Goal: Complete application form: Complete application form

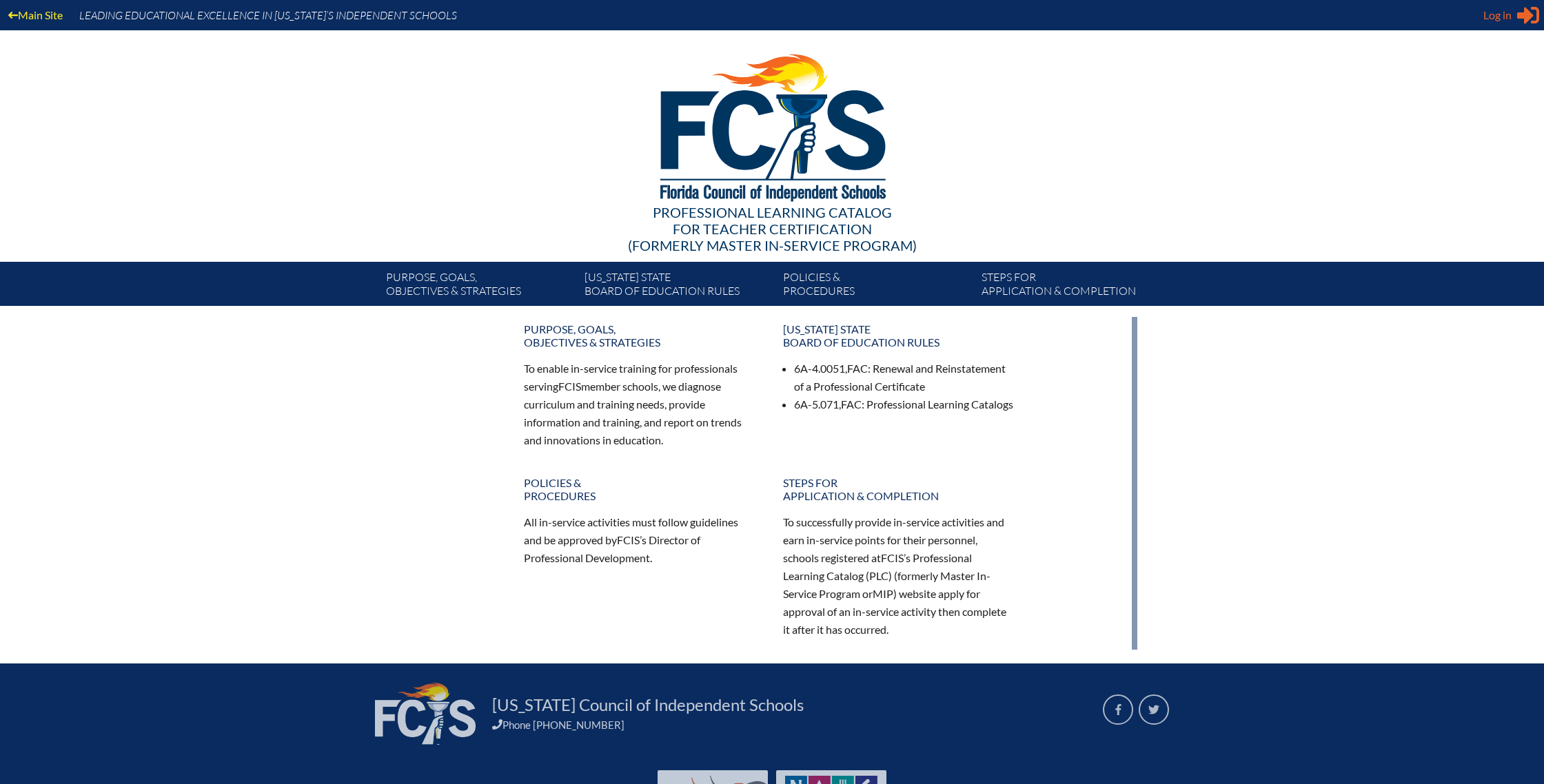
type input "[EMAIL_ADDRESS][DOMAIN_NAME]"
click at [1509, 9] on span "Log in" at bounding box center [1497, 15] width 28 height 16
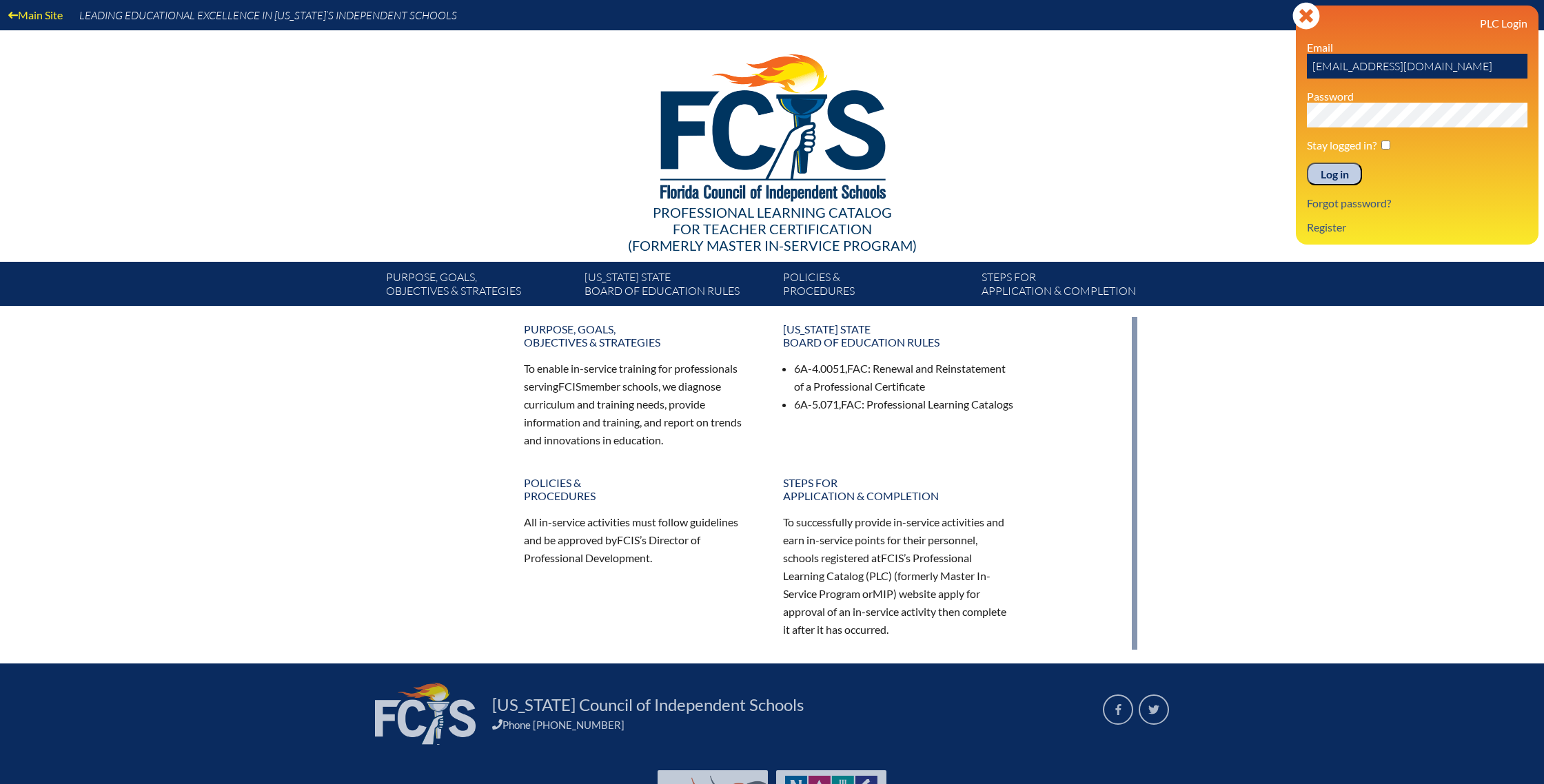
click at [1331, 175] on input "Log in" at bounding box center [1334, 175] width 55 height 24
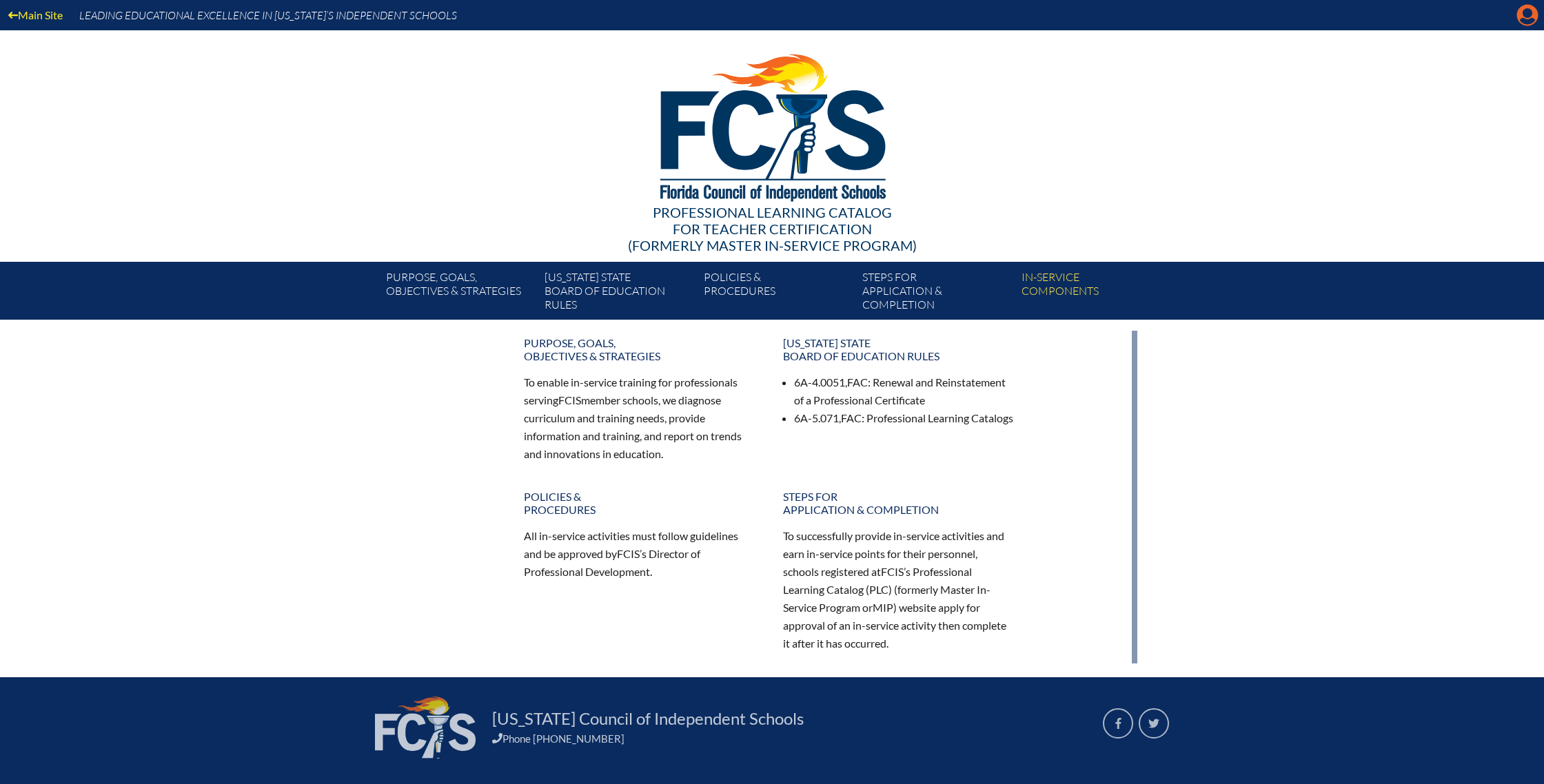
click at [1526, 20] on icon "Manage account" at bounding box center [1527, 15] width 22 height 22
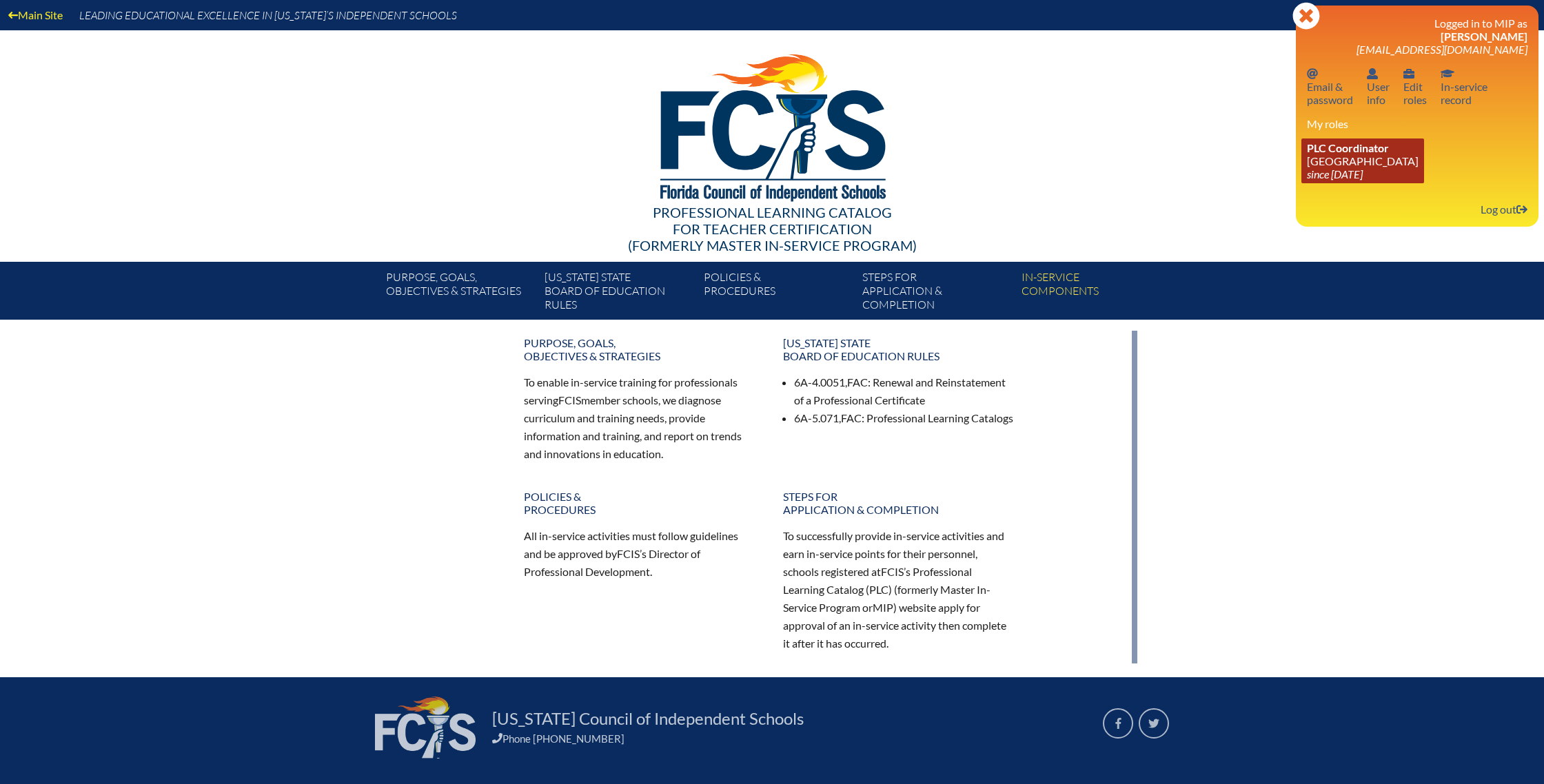
click at [1362, 155] on span "PLC Coordinator" at bounding box center [1348, 147] width 82 height 13
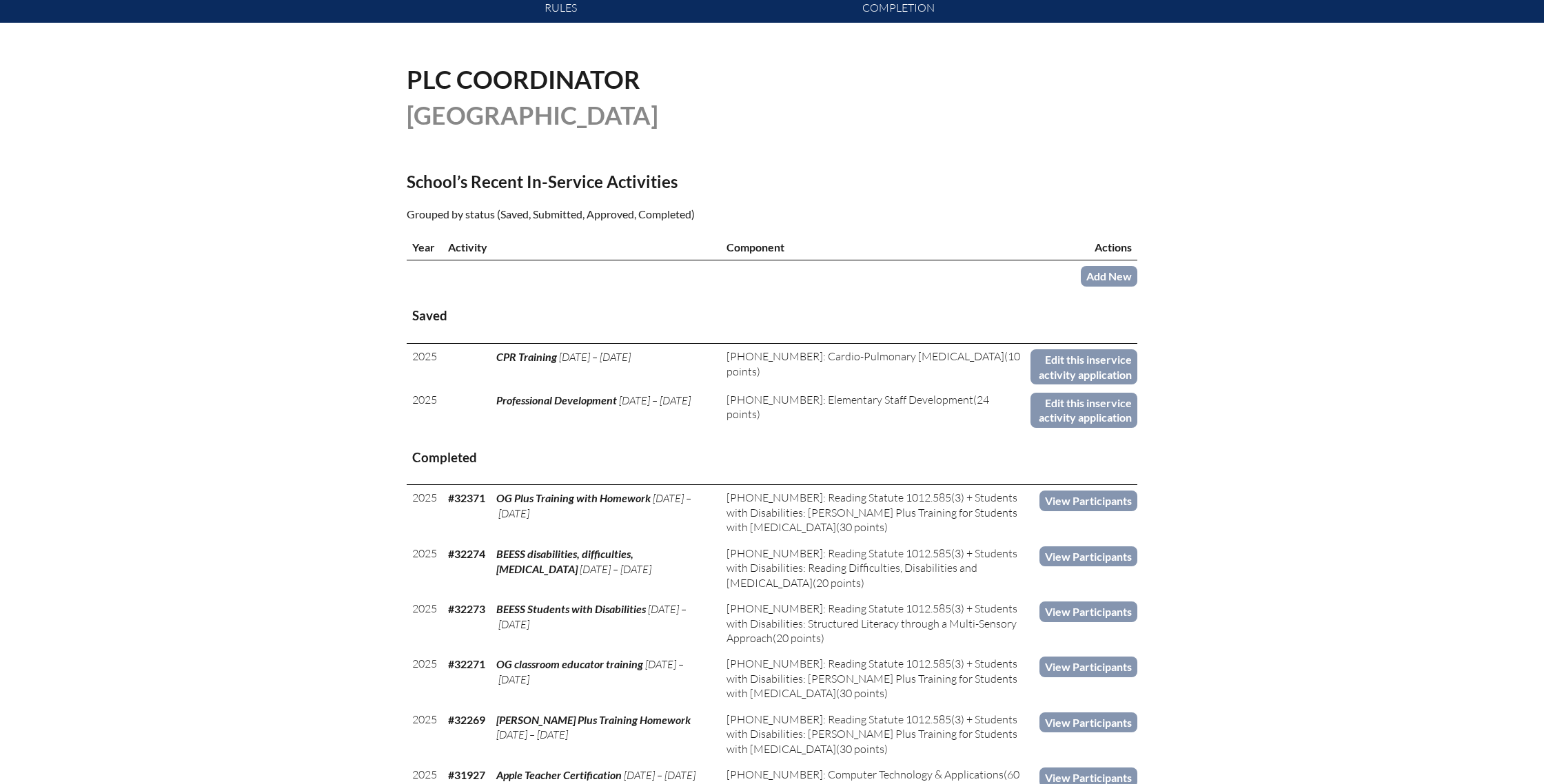
scroll to position [305, 0]
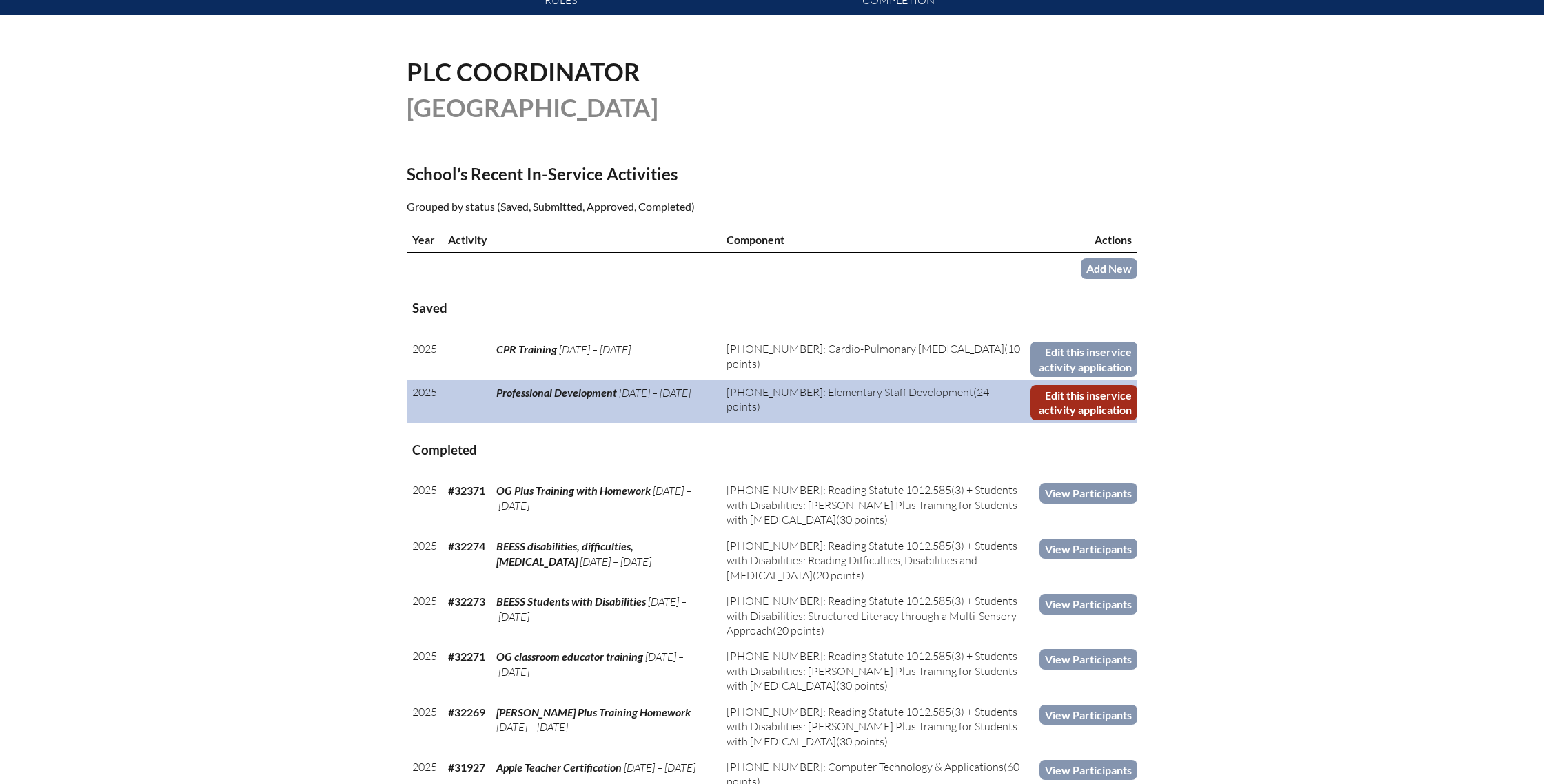
click at [1085, 408] on link "Edit this inservice activity application" at bounding box center [1084, 402] width 107 height 35
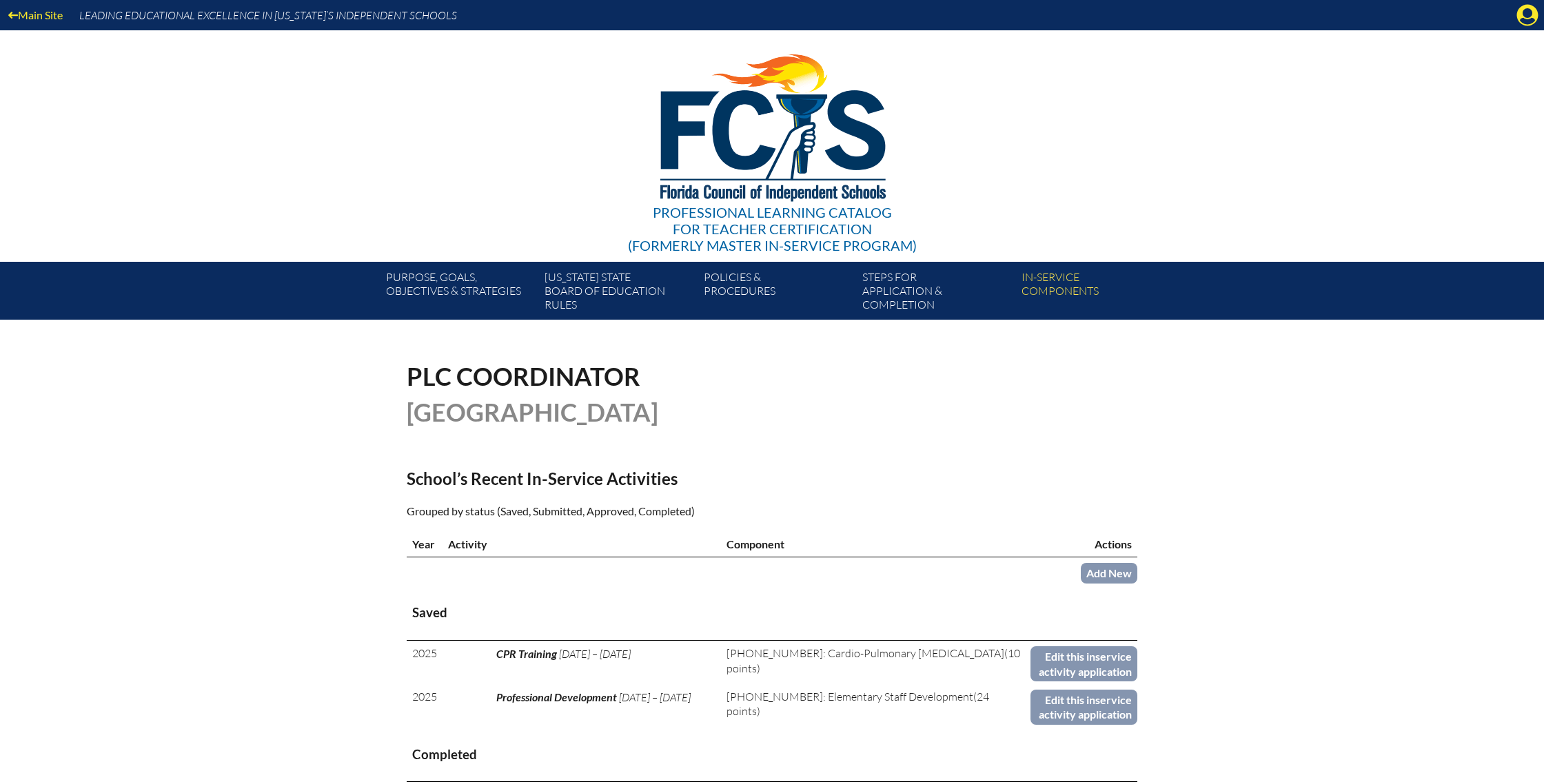
scroll to position [305, 0]
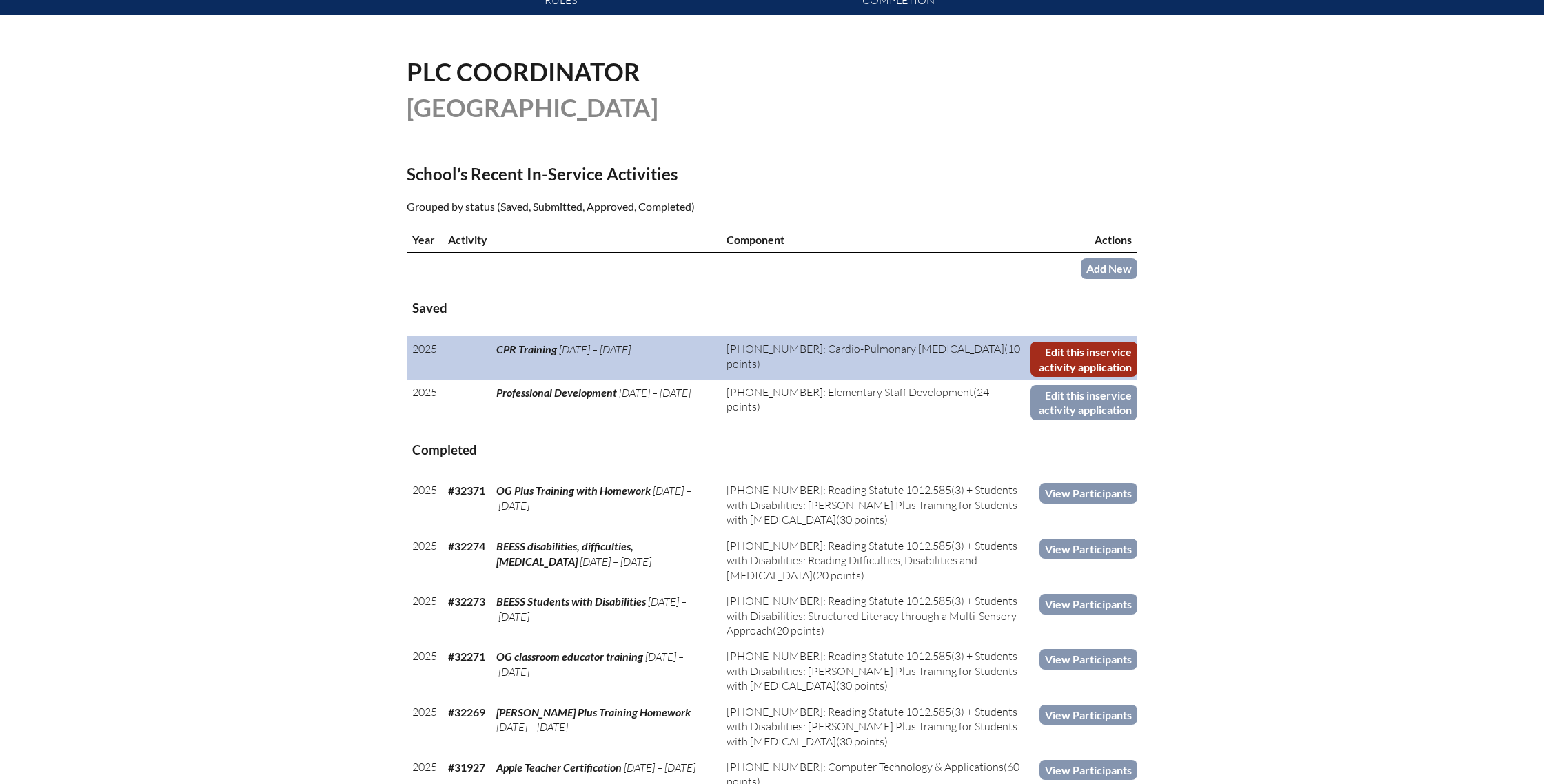
click at [1058, 357] on link "Edit this inservice activity application" at bounding box center [1084, 359] width 107 height 35
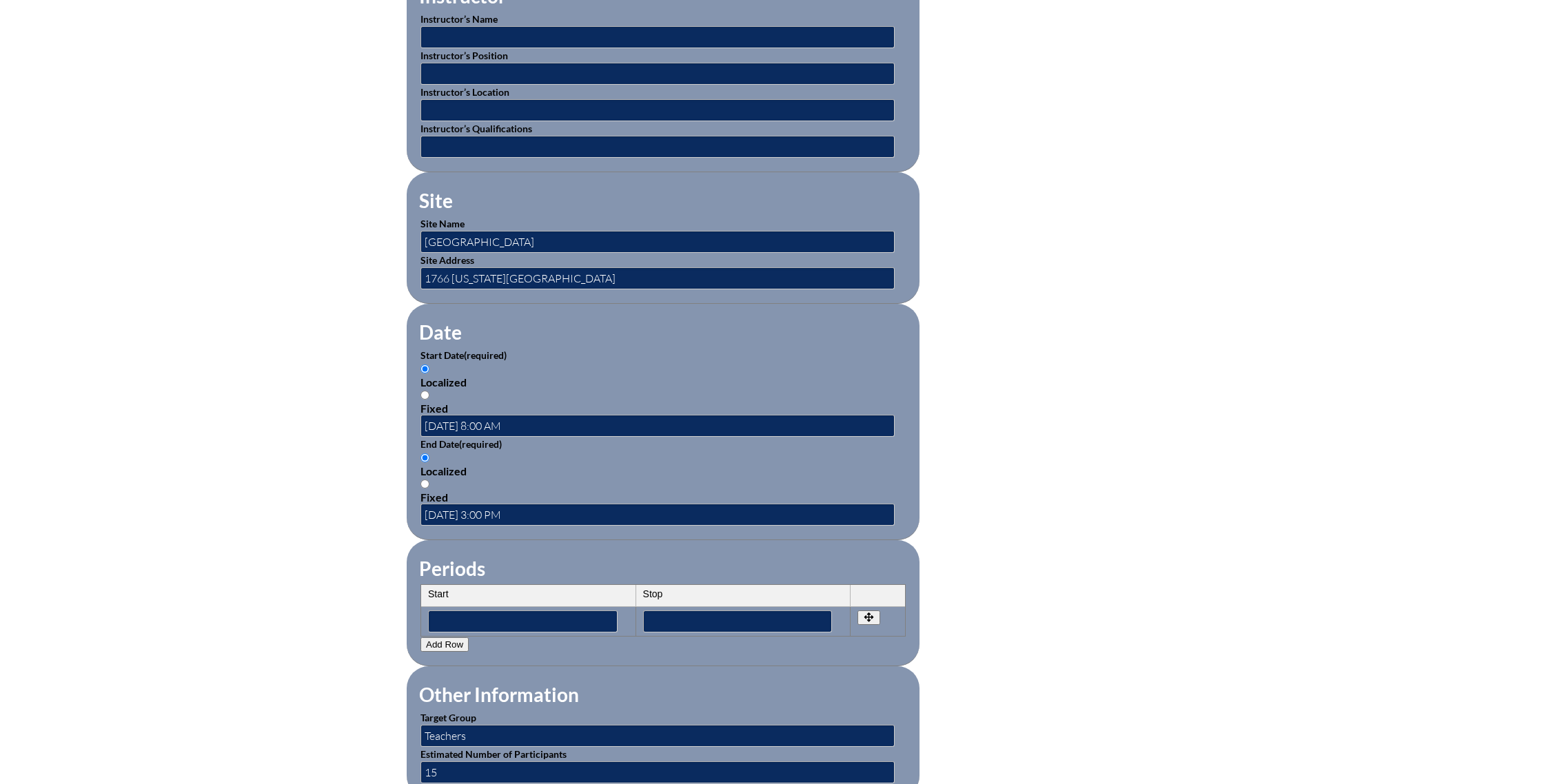
scroll to position [701, 0]
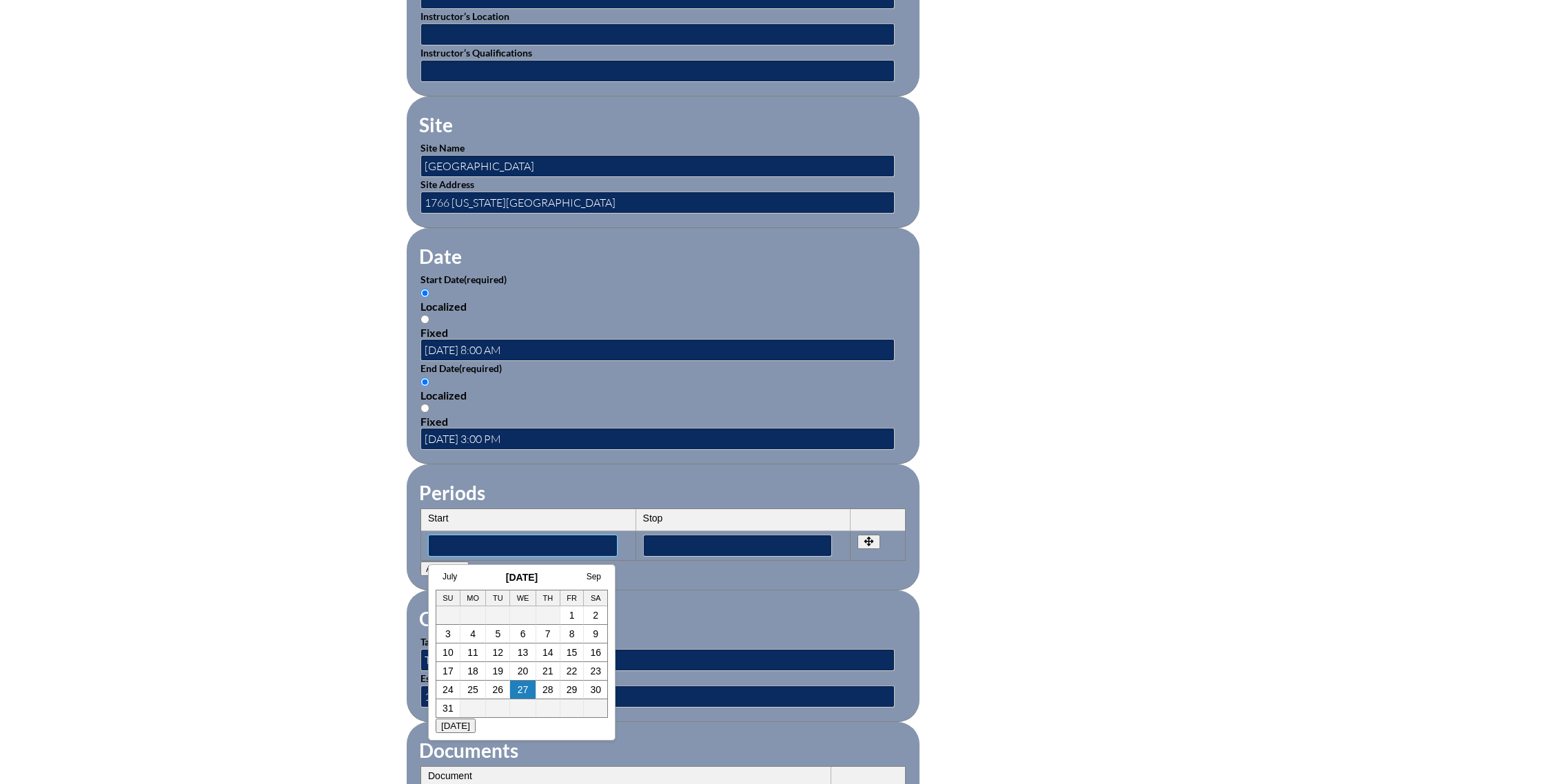
click at [508, 545] on input"] "text" at bounding box center [523, 545] width 190 height 22
click at [470, 652] on link "11" at bounding box center [473, 652] width 11 height 11
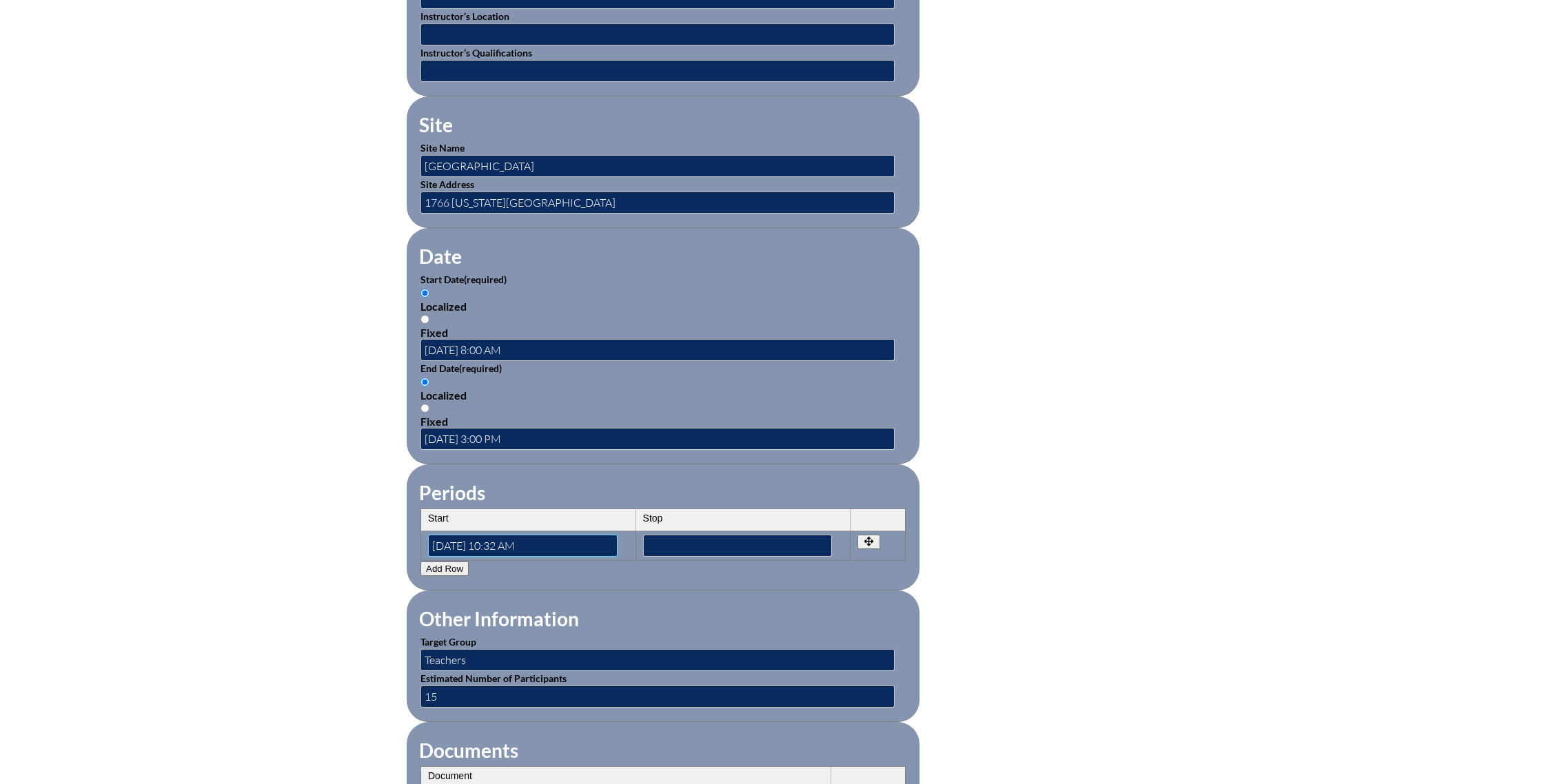
drag, startPoint x: 507, startPoint y: 543, endPoint x: 494, endPoint y: 543, distance: 13.0
click at [494, 543] on input"] "2025-08-11 10:32 AM" at bounding box center [523, 545] width 190 height 22
click at [499, 545] on input"] "[DATE] 8:00 AM" at bounding box center [523, 545] width 190 height 22
type input"] "[DATE] 9:00 AM"
click at [659, 547] on input"] "text" at bounding box center [738, 545] width 190 height 22
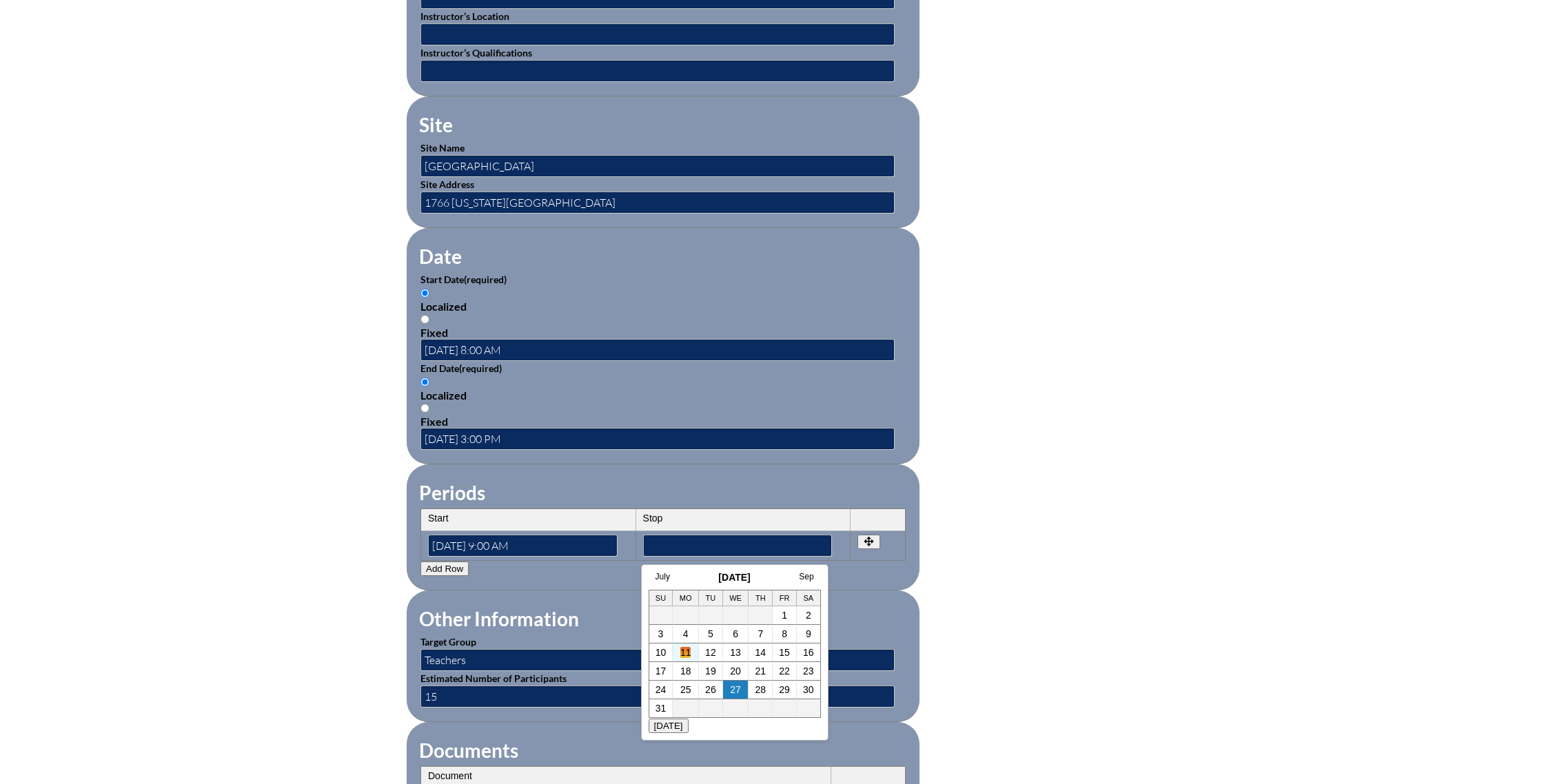
click at [686, 654] on link "11" at bounding box center [686, 652] width 11 height 11
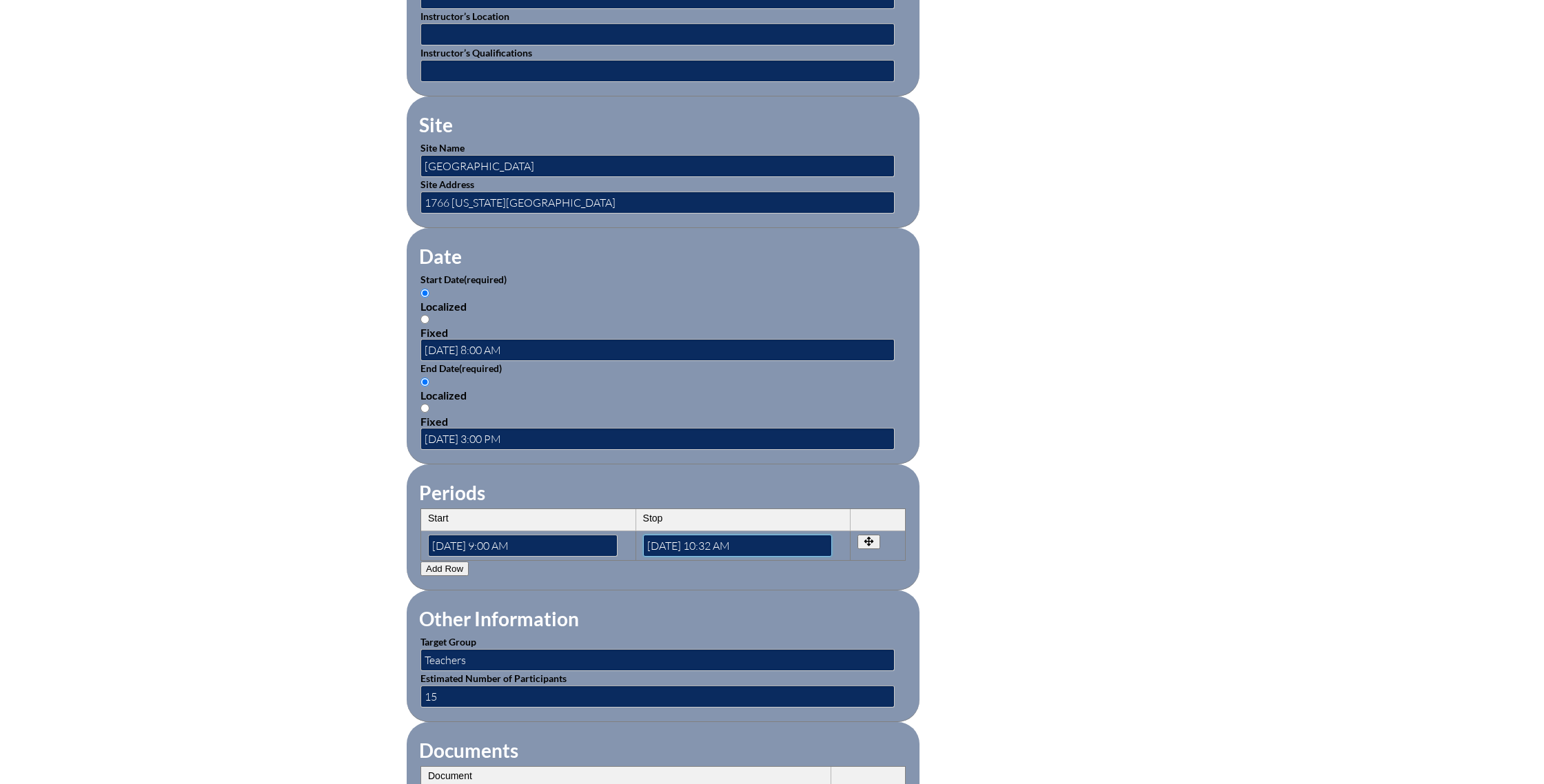
click at [717, 543] on input"] "2025-08-11 10:32 AM" at bounding box center [738, 545] width 190 height 22
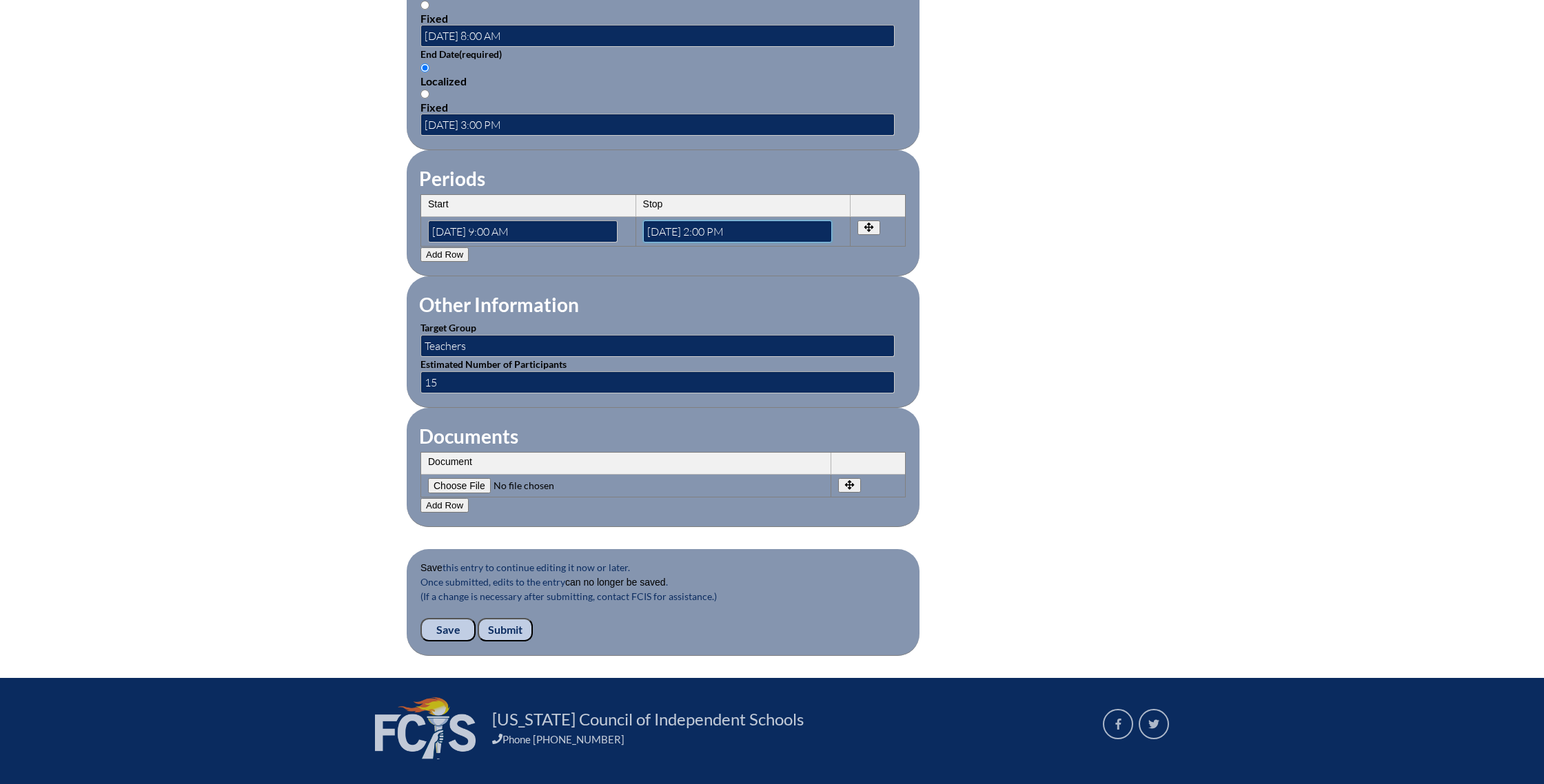
scroll to position [1022, 0]
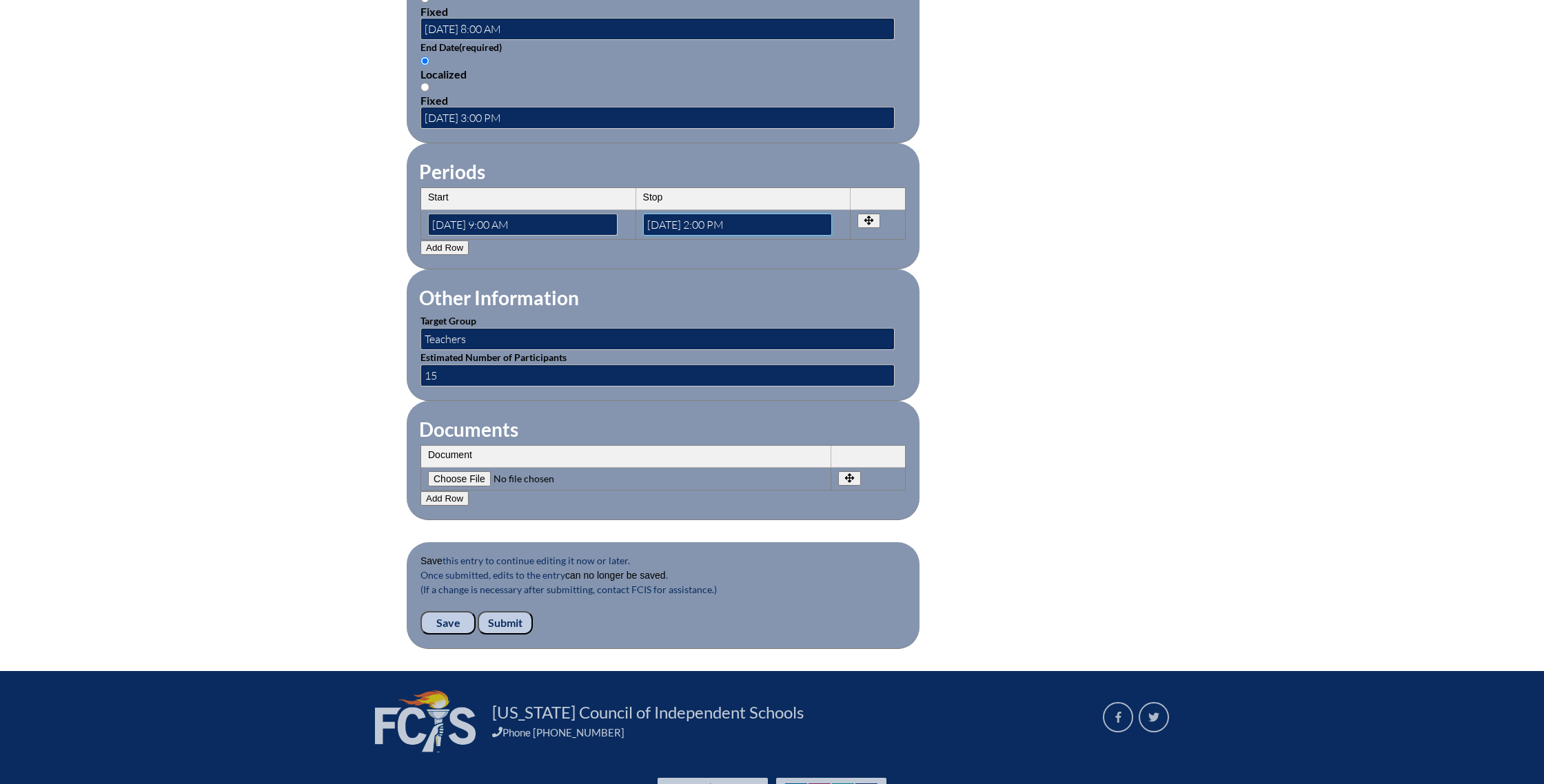
type input"] "[DATE] 2:00 PM"
click at [448, 619] on input "Save" at bounding box center [448, 623] width 55 height 24
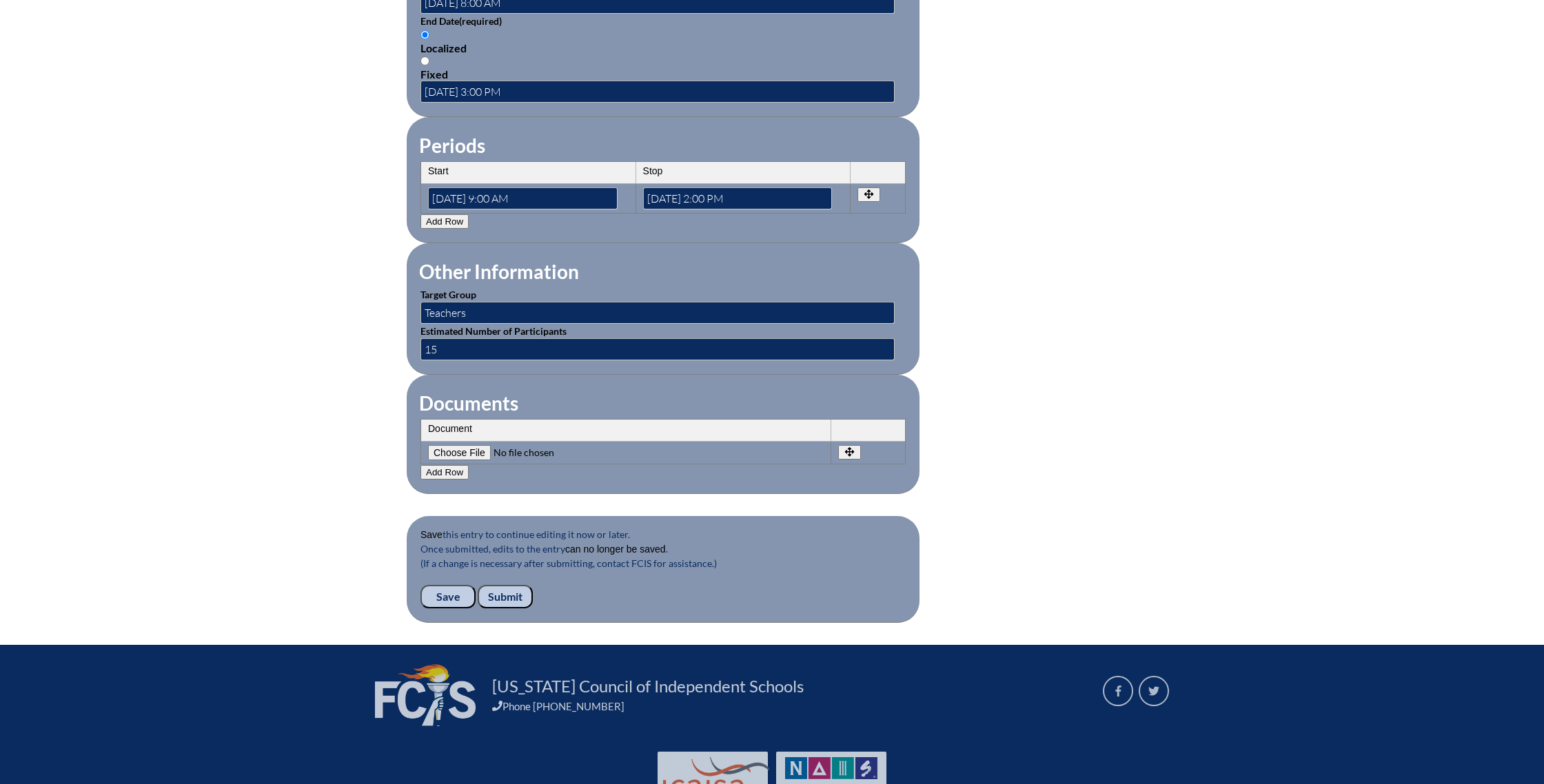
scroll to position [1107, 0]
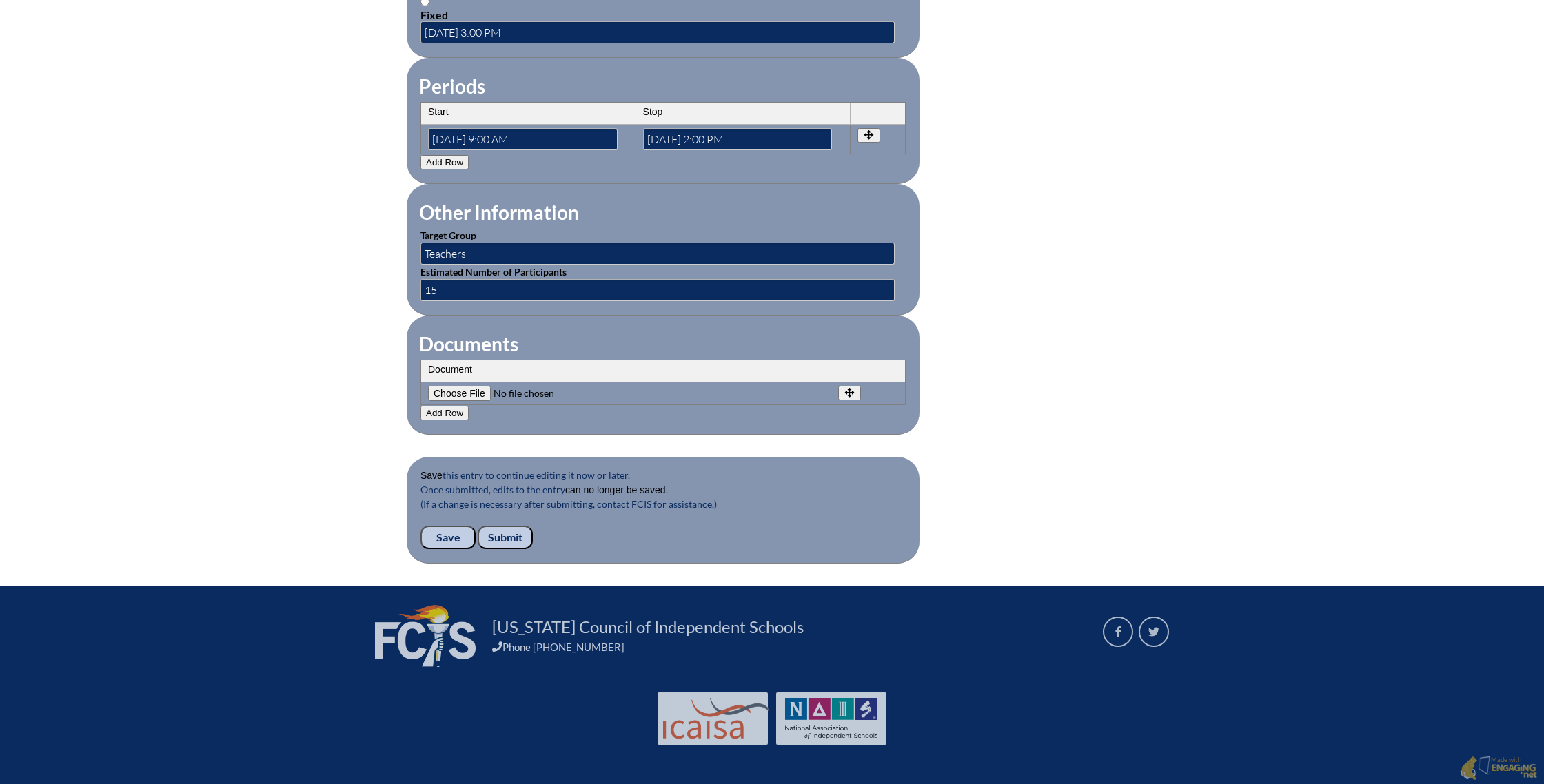
click at [450, 534] on input "Save" at bounding box center [448, 537] width 55 height 24
